Goal: Transaction & Acquisition: Book appointment/travel/reservation

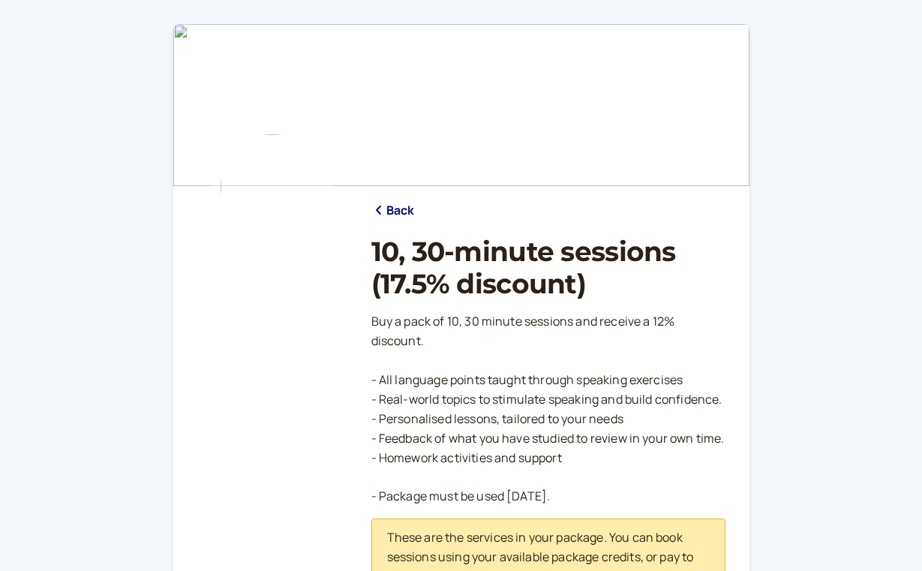
click at [393, 214] on link "Back" at bounding box center [393, 211] width 44 height 20
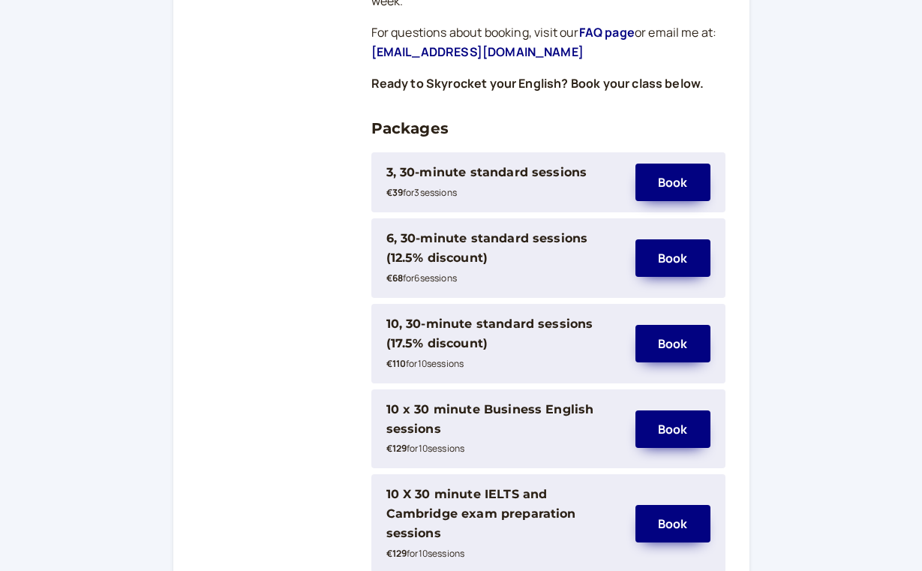
scroll to position [339, 0]
click at [511, 353] on div "€110 for 10 session s" at bounding box center [503, 363] width 234 height 20
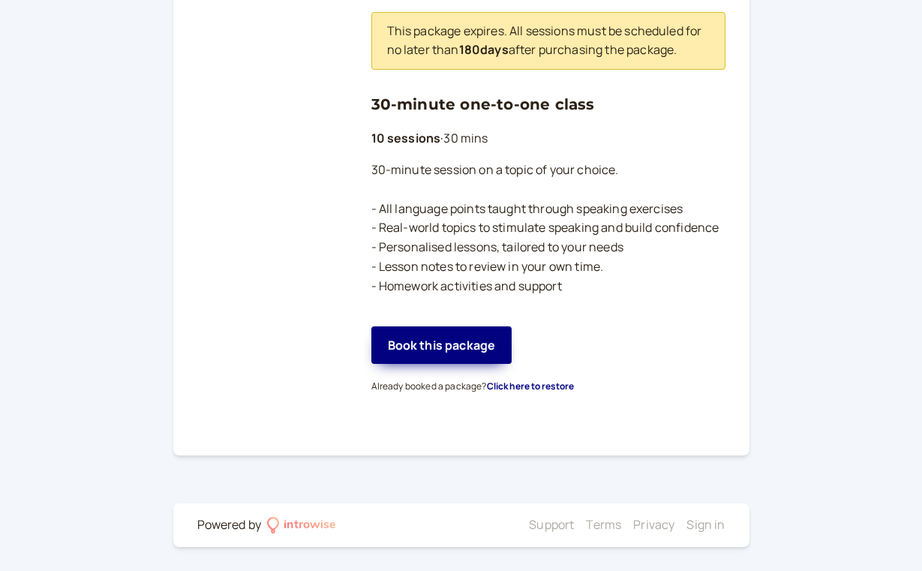
scroll to position [653, 0]
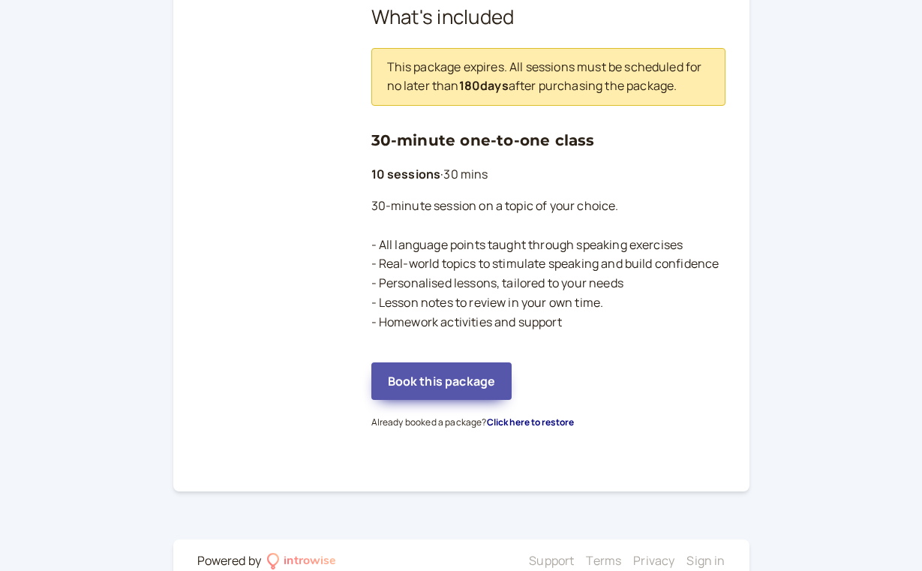
click at [440, 382] on button "Book this package" at bounding box center [441, 381] width 141 height 38
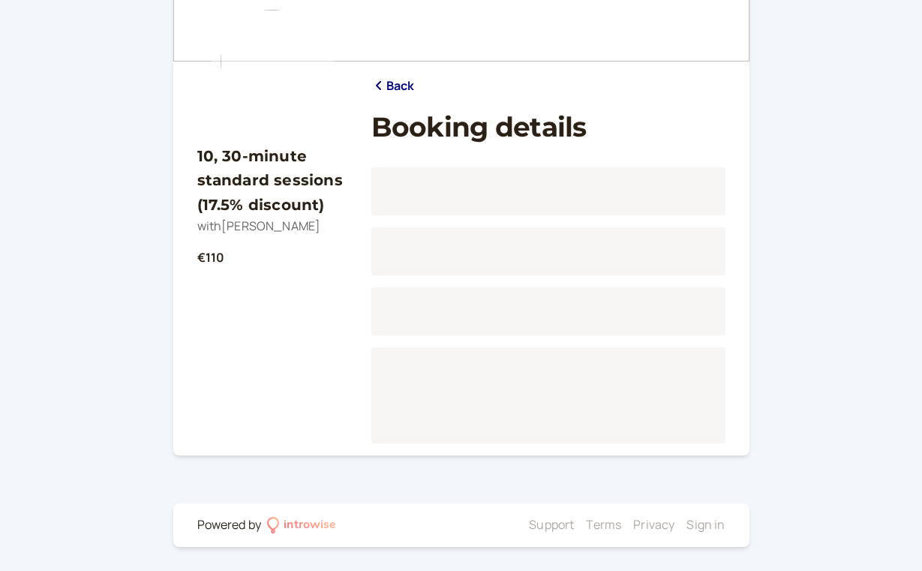
scroll to position [123, 0]
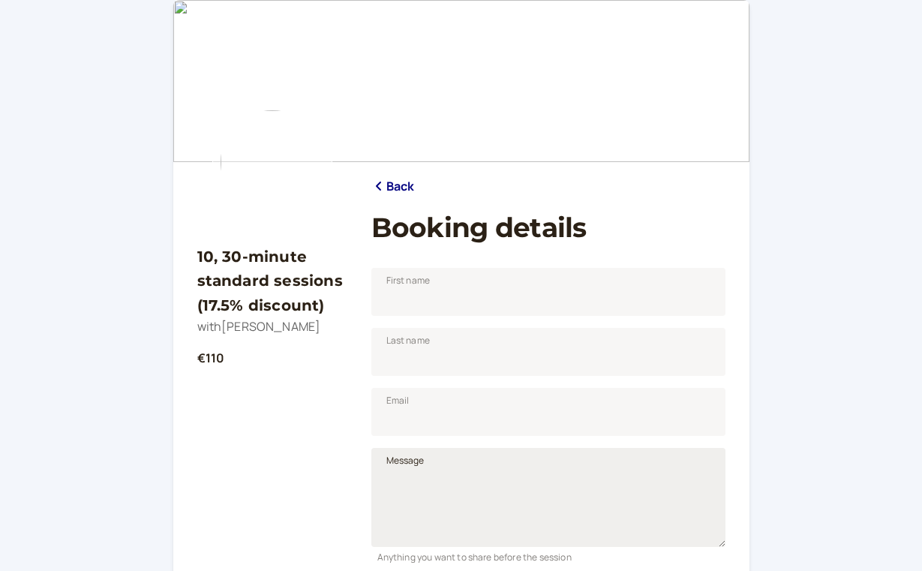
scroll to position [20, 0]
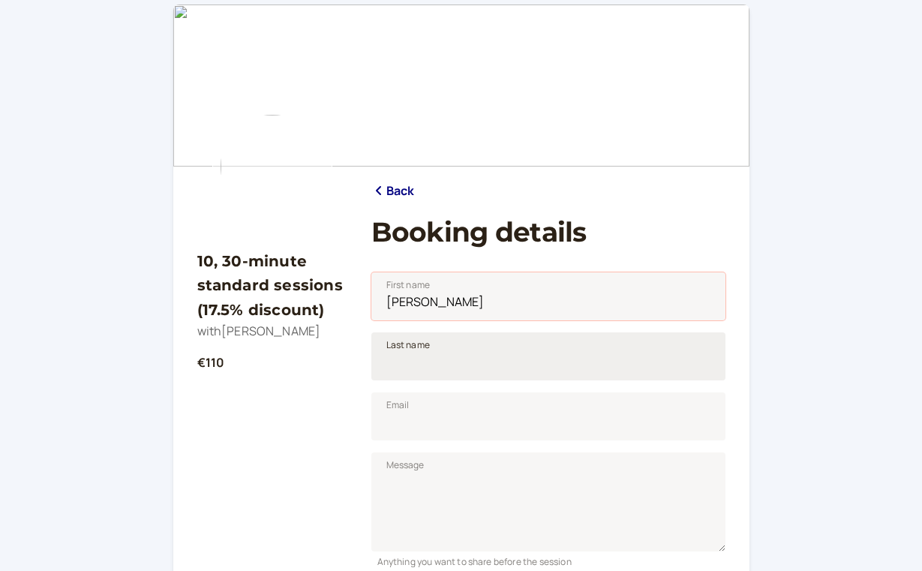
type input "Olga"
type input "Kozlovskaya"
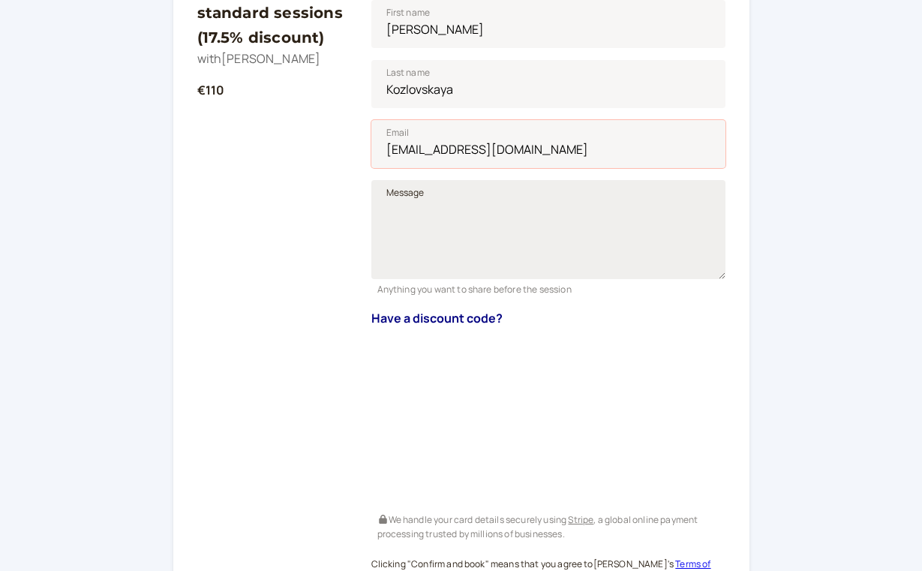
scroll to position [296, 0]
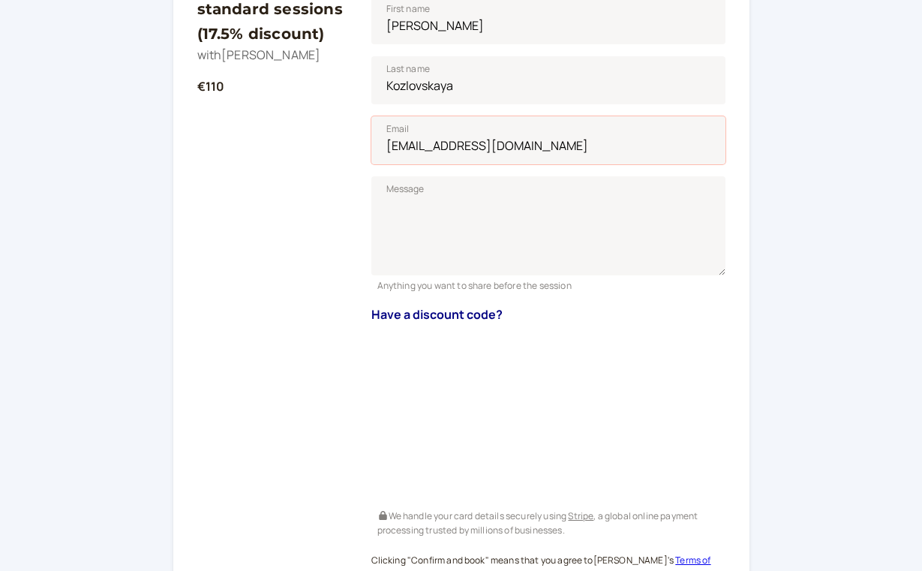
type input "okozlovskaya67@gmail.com"
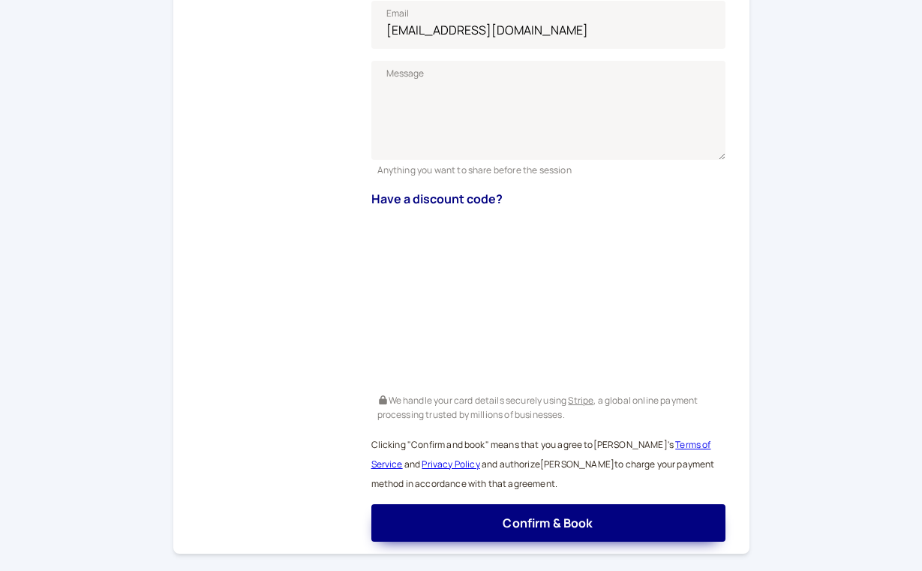
scroll to position [494, 0]
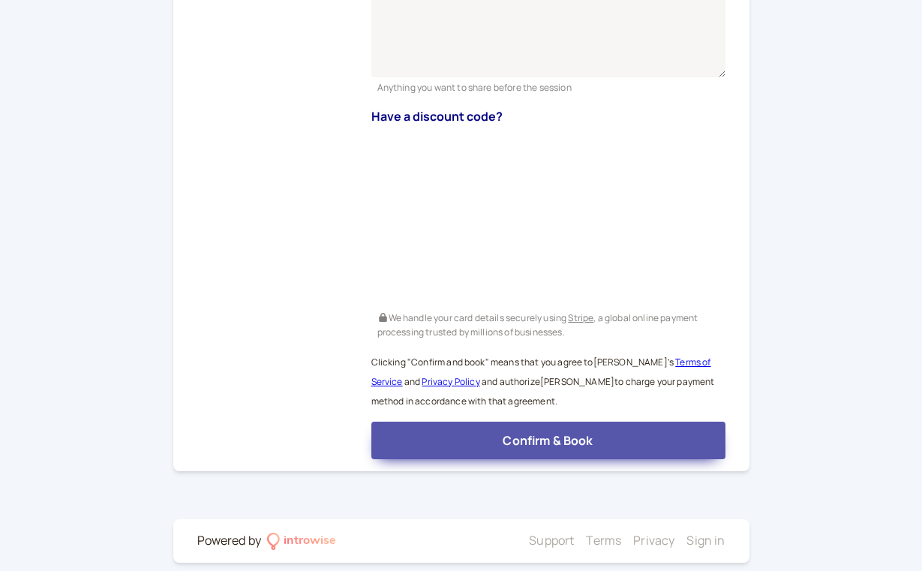
click at [577, 439] on span "Confirm & Book" at bounding box center [548, 440] width 90 height 17
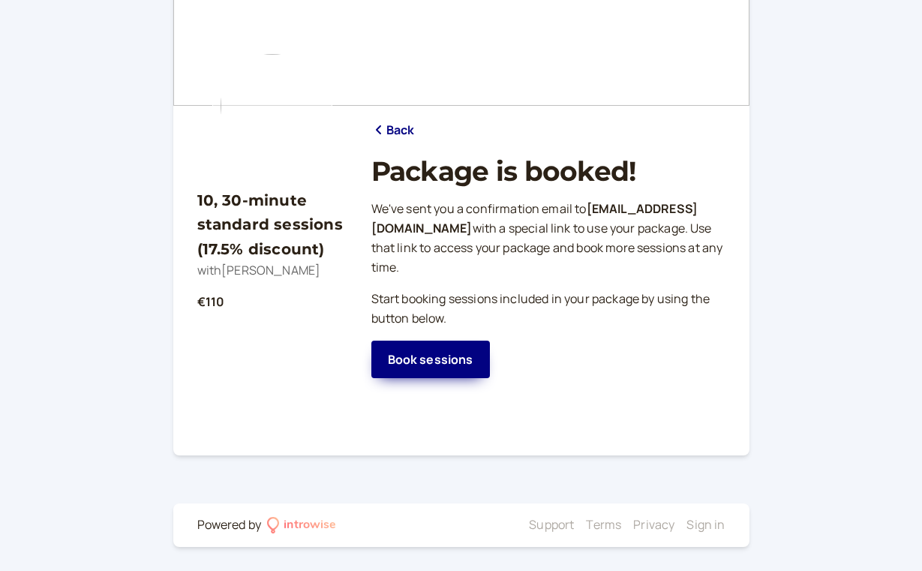
scroll to position [92, 0]
click at [412, 343] on link "Book sessions" at bounding box center [430, 360] width 119 height 38
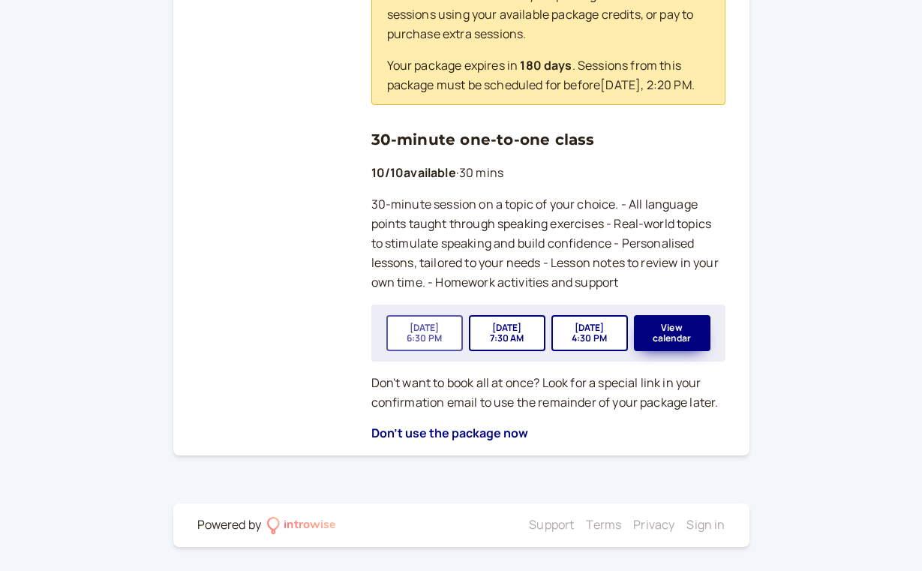
scroll to position [562, 0]
click at [660, 334] on button "View calendar" at bounding box center [672, 333] width 77 height 36
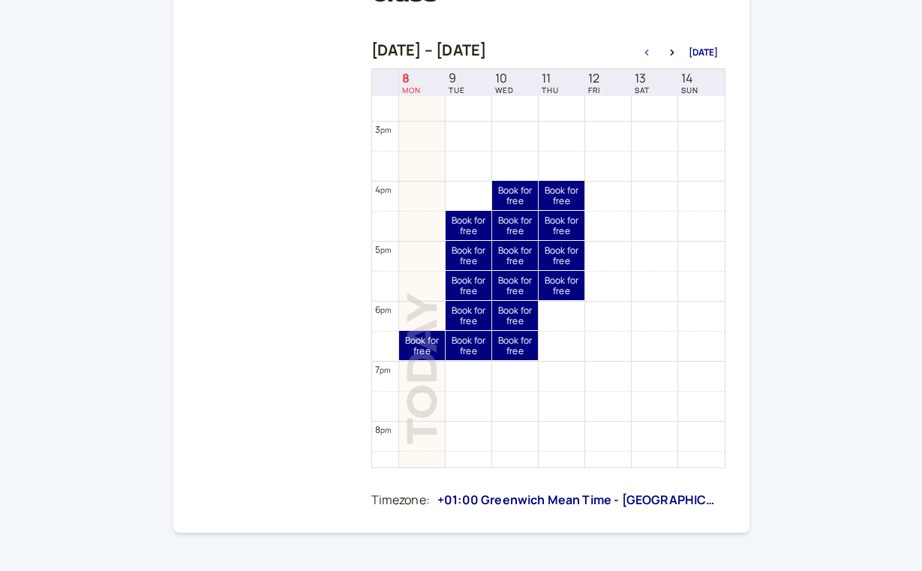
scroll to position [870, 0]
